Goal: Book appointment/travel/reservation

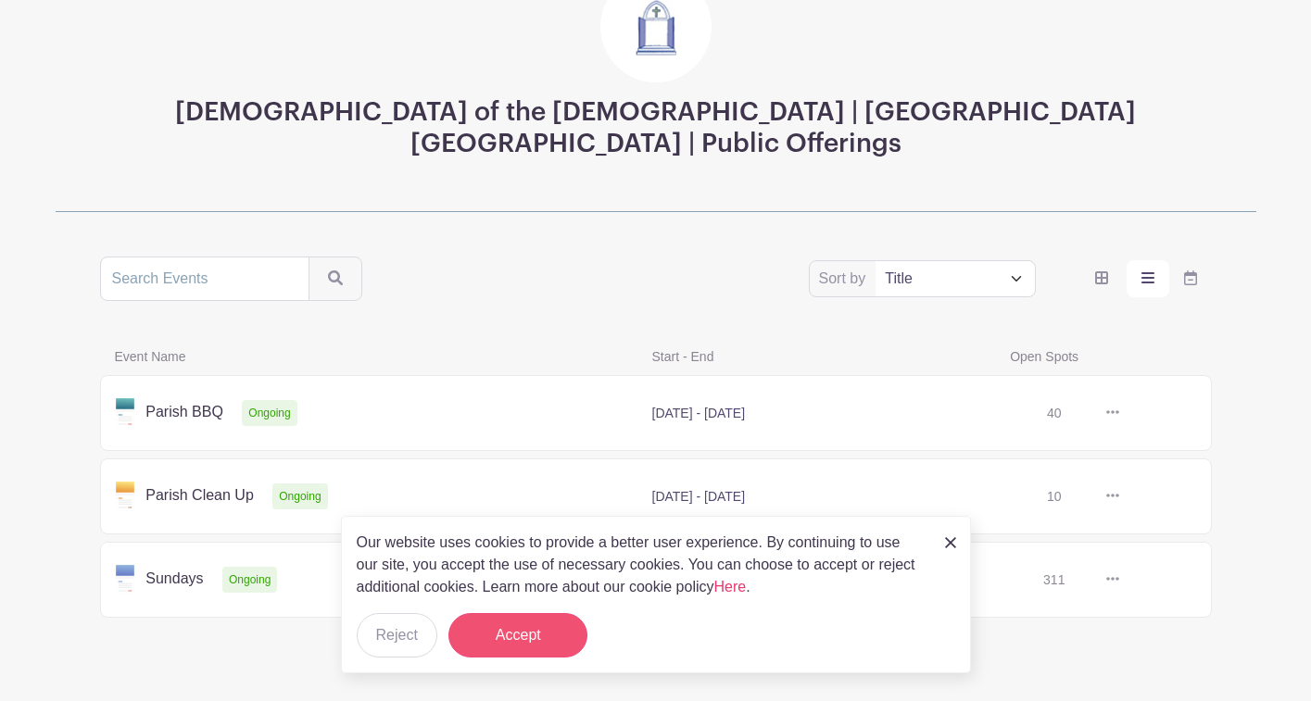
click at [519, 626] on button "Accept" at bounding box center [517, 635] width 139 height 44
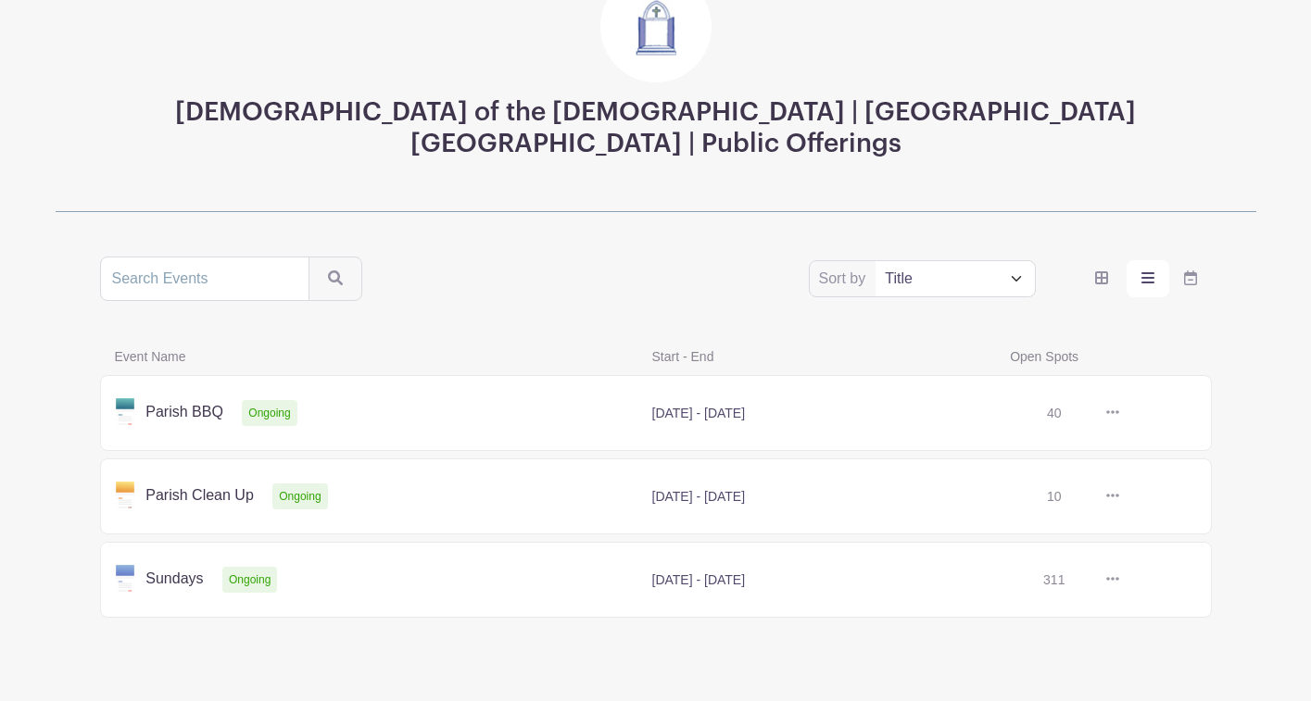
click at [1119, 580] on link at bounding box center [1119, 580] width 0 height 0
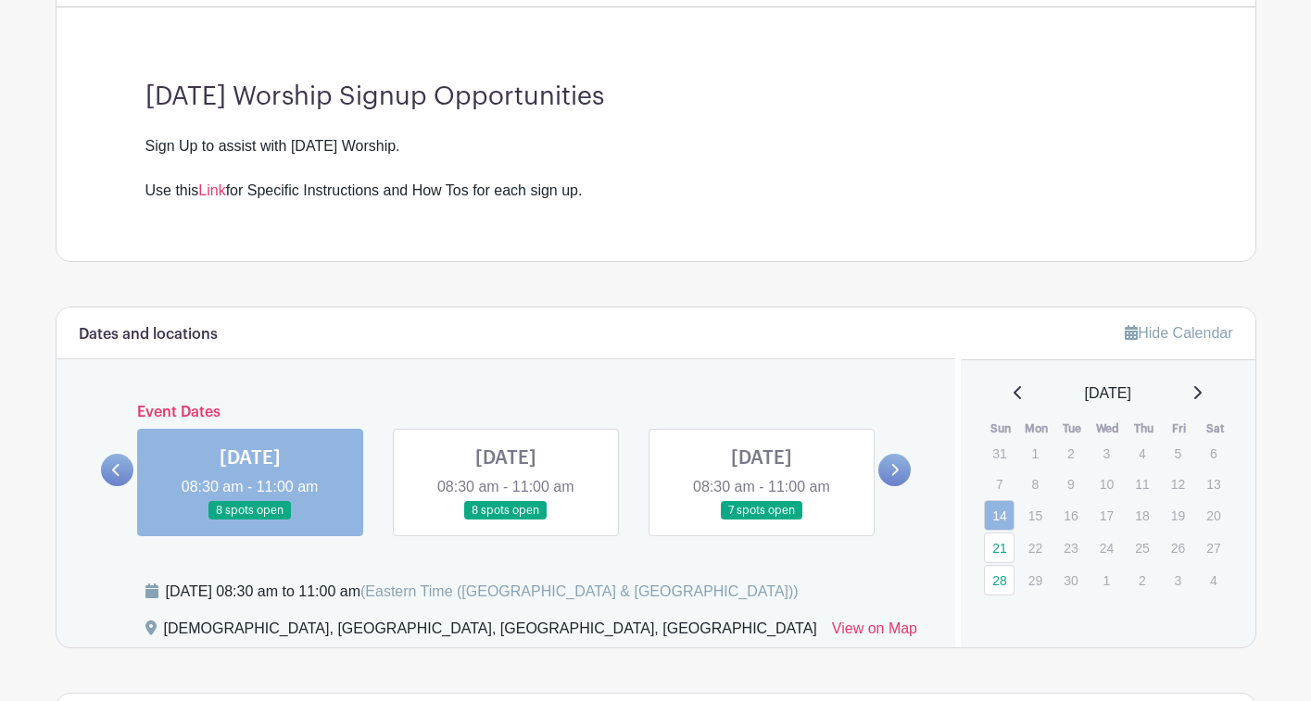
scroll to position [498, 0]
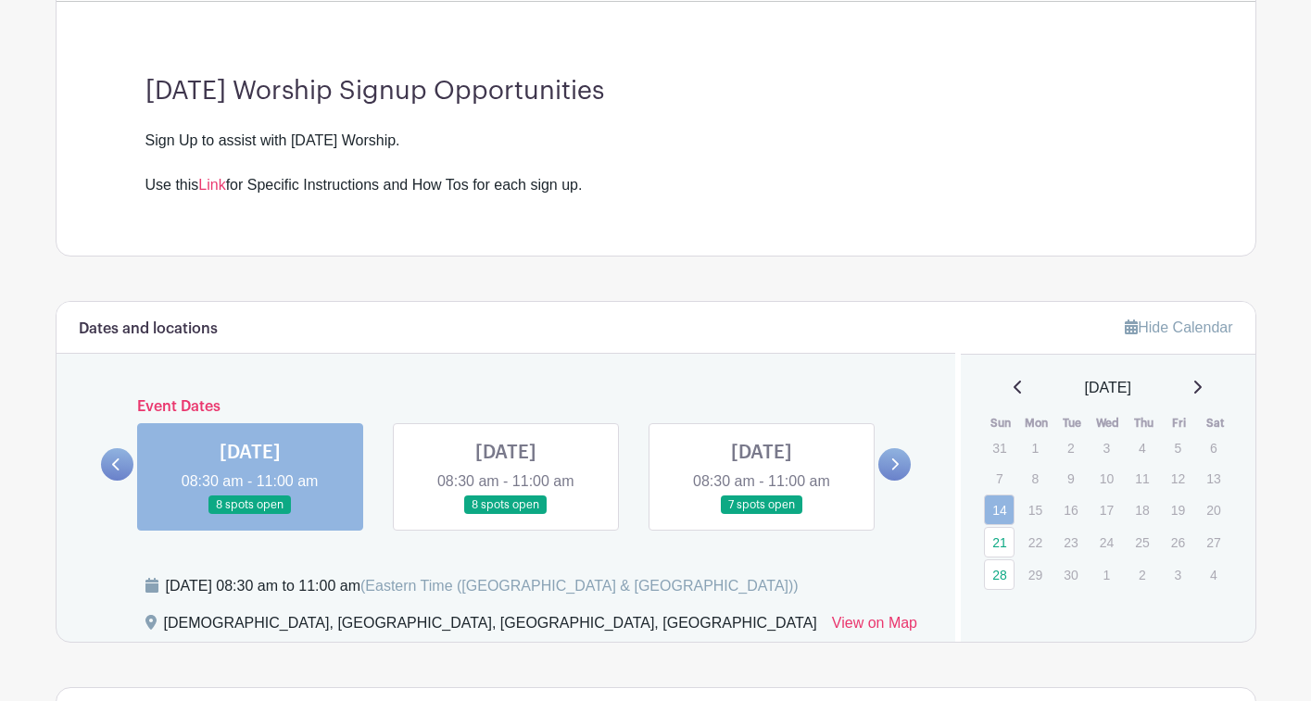
click at [506, 515] on link at bounding box center [506, 515] width 0 height 0
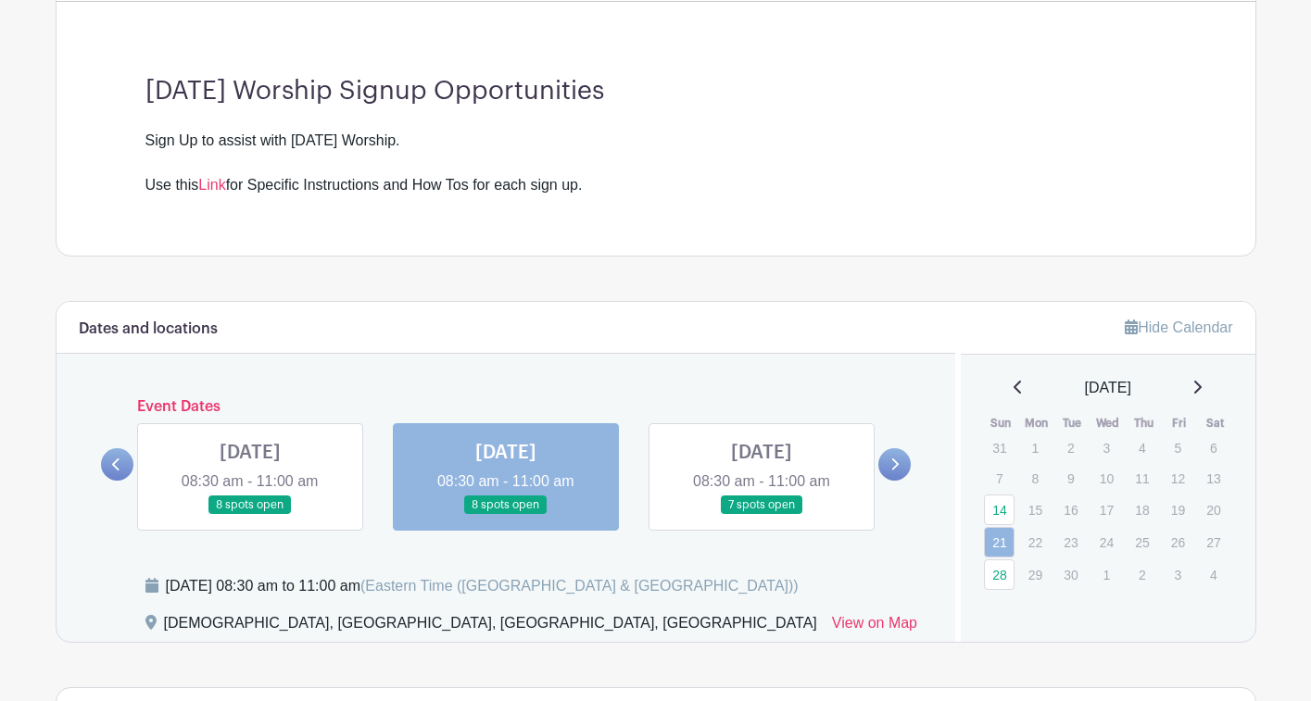
click at [506, 515] on link at bounding box center [506, 515] width 0 height 0
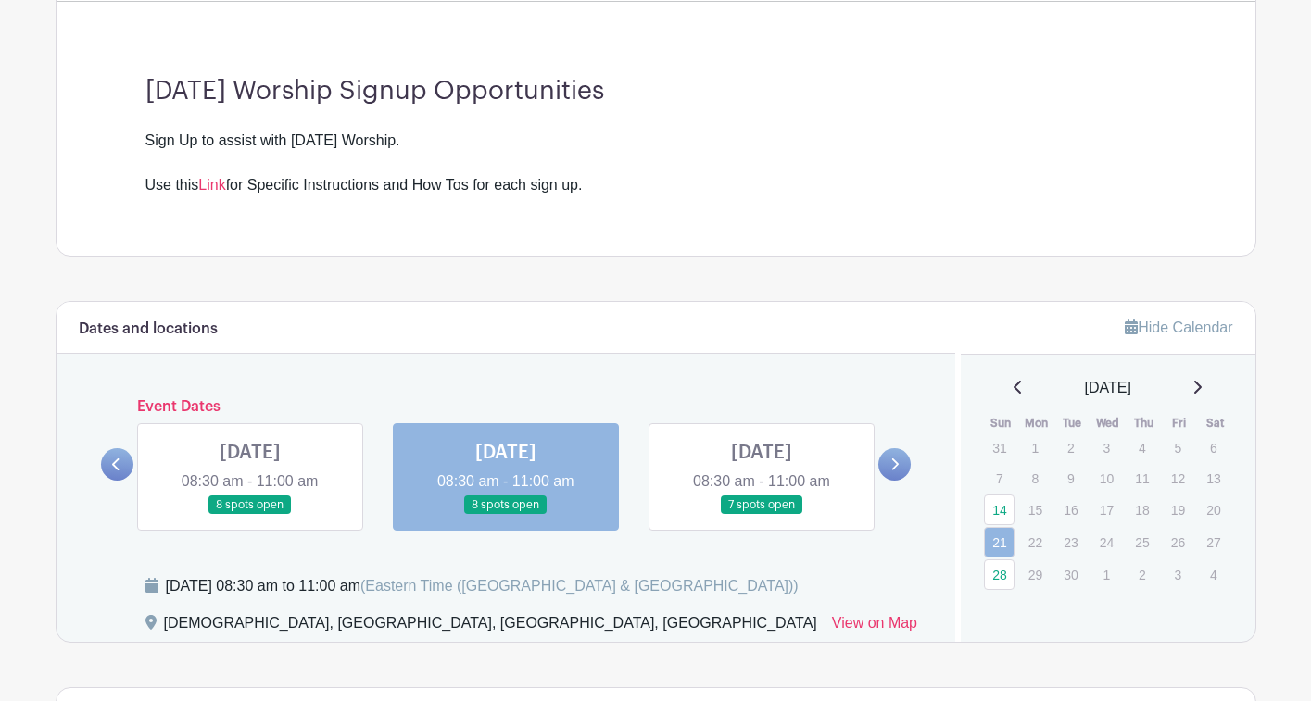
click at [506, 515] on link at bounding box center [506, 515] width 0 height 0
click at [772, 573] on div "Dates and locations Event Dates [DATE] 08:30 am - 11:00 am 8 spots open [DATE] …" at bounding box center [507, 472] width 900 height 340
click at [762, 515] on link at bounding box center [762, 515] width 0 height 0
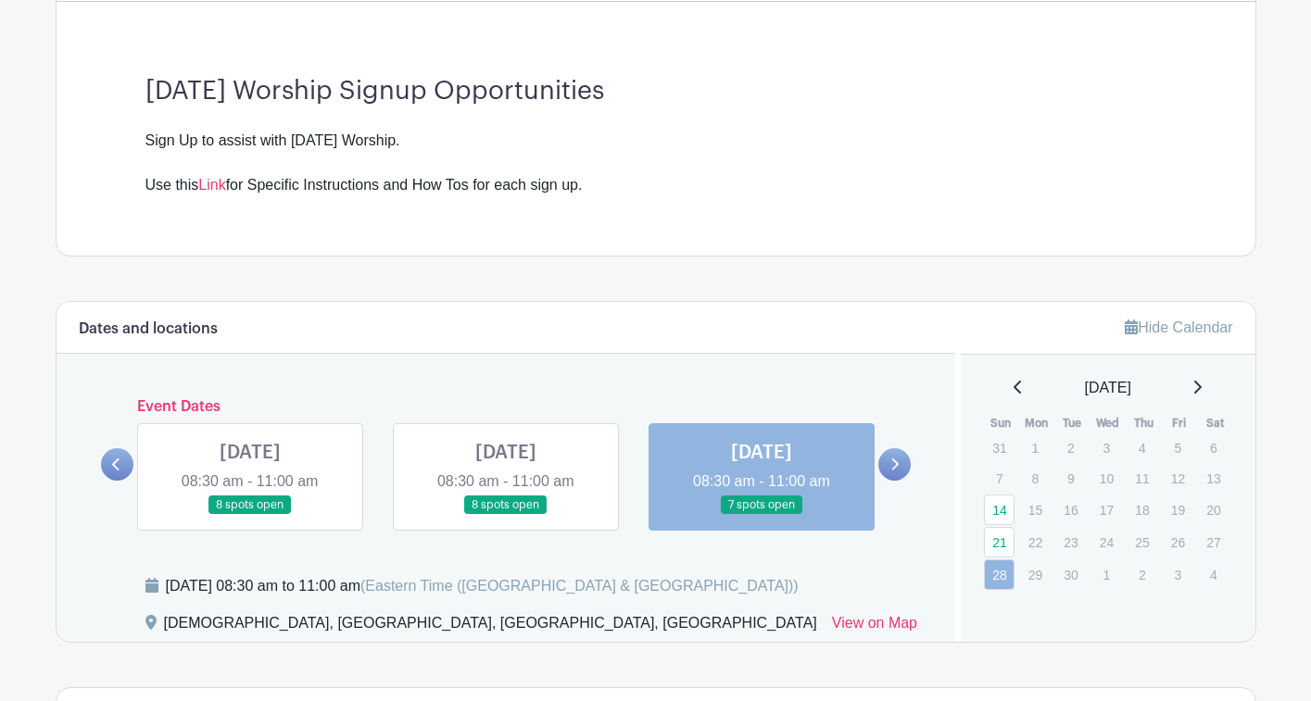
click at [762, 515] on link at bounding box center [762, 515] width 0 height 0
click at [506, 515] on link at bounding box center [506, 515] width 0 height 0
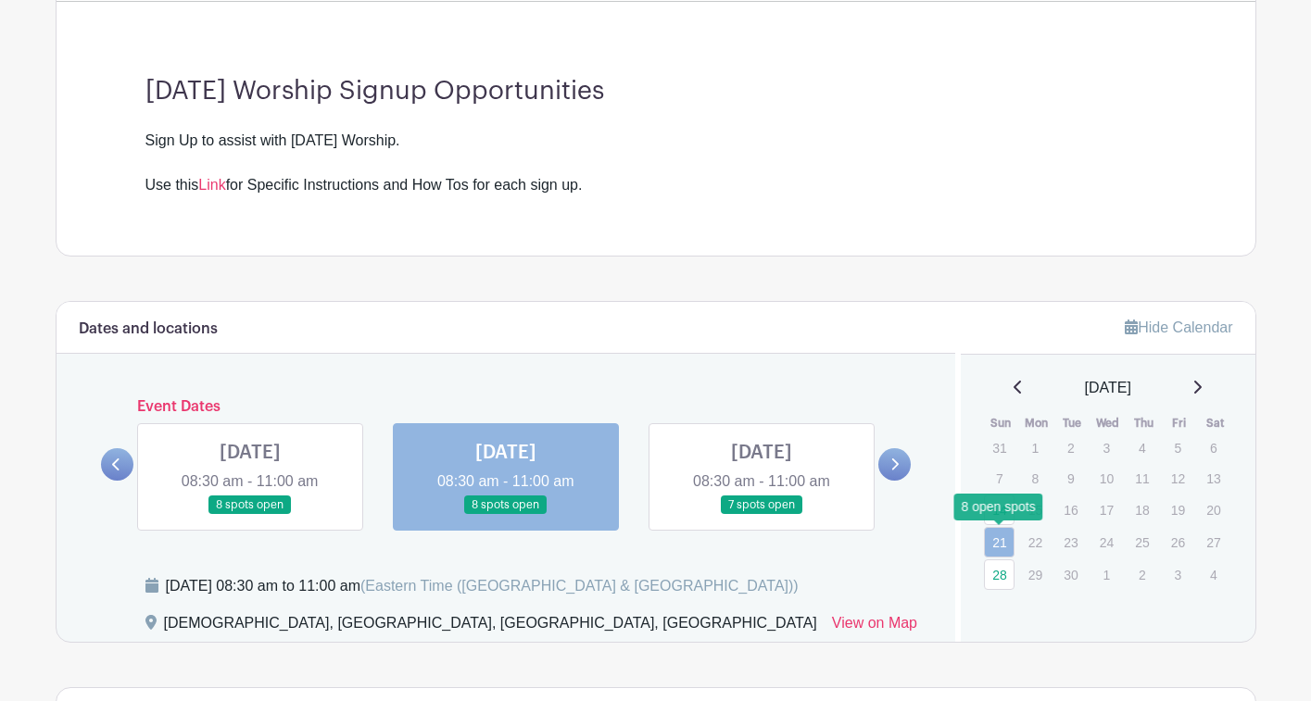
click at [997, 547] on link "21" at bounding box center [999, 542] width 31 height 31
